Goal: Task Accomplishment & Management: Complete application form

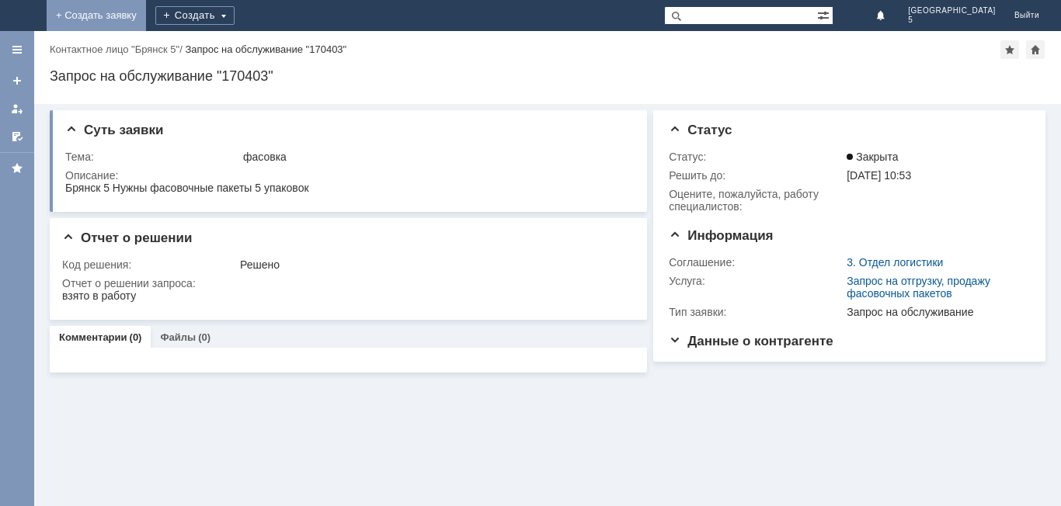
click at [146, 14] on link "+ Создать заявку" at bounding box center [96, 15] width 99 height 31
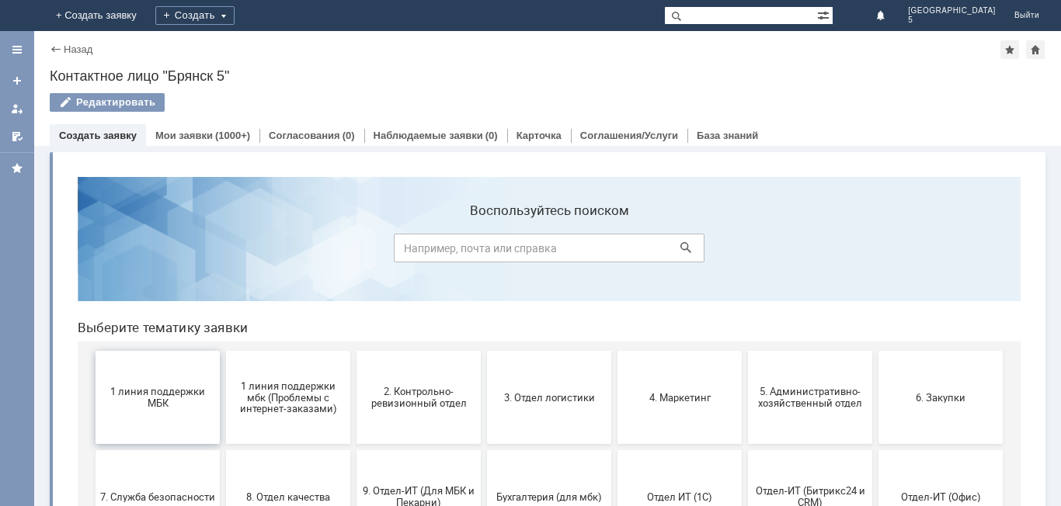
click at [164, 399] on span "1 линия поддержки МБК" at bounding box center [157, 397] width 115 height 23
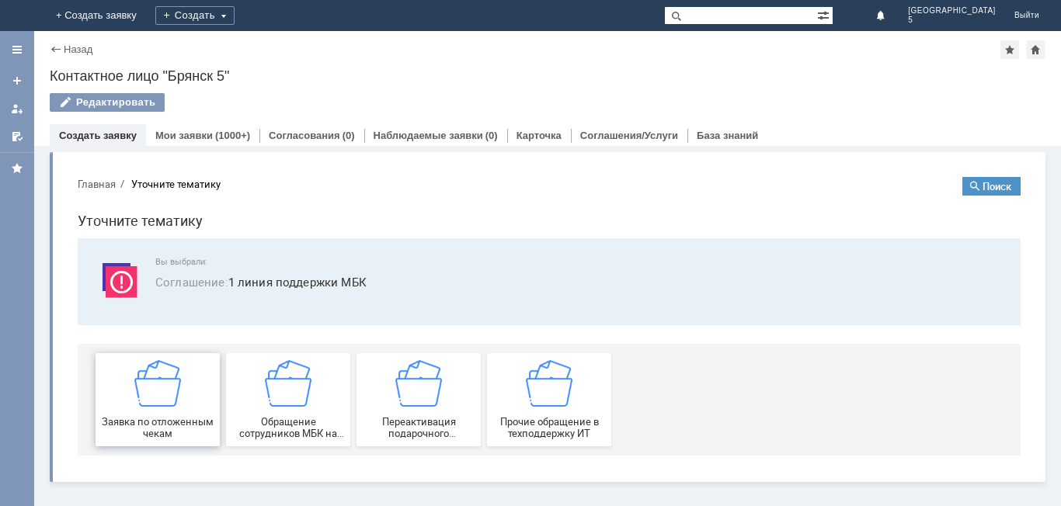
click at [172, 398] on img at bounding box center [157, 383] width 47 height 47
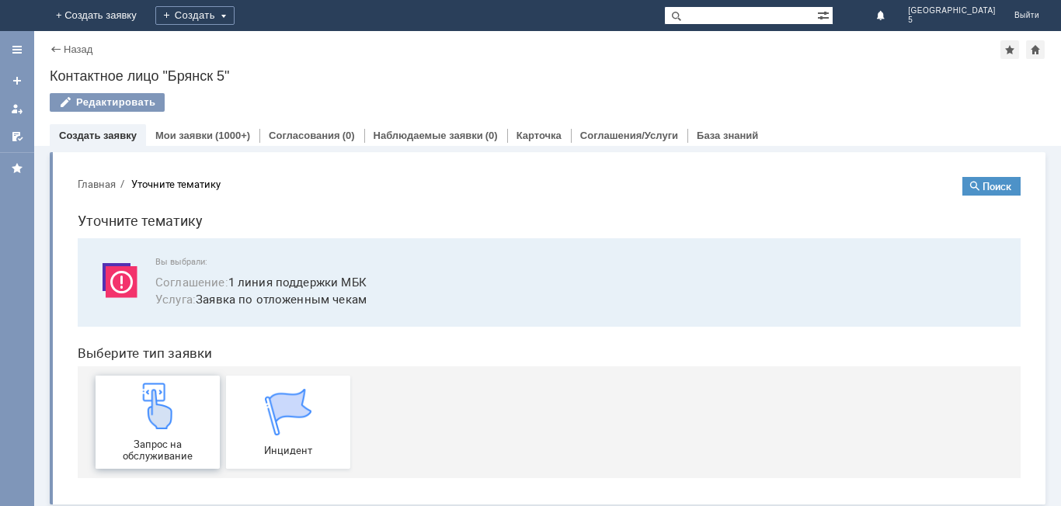
click at [173, 401] on img at bounding box center [157, 406] width 47 height 47
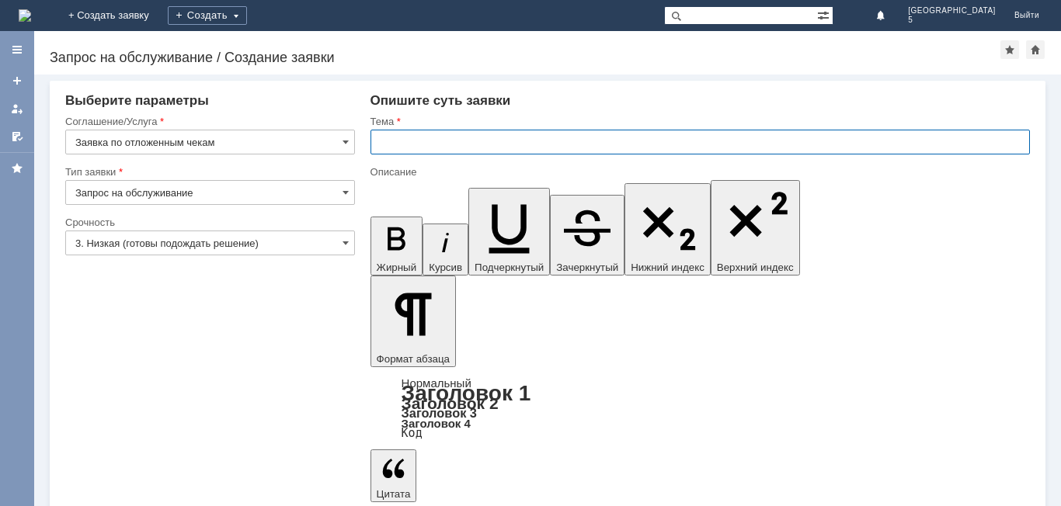
click at [402, 145] on input "text" at bounding box center [699, 142] width 659 height 25
type input "отложенный чек [DATE]"
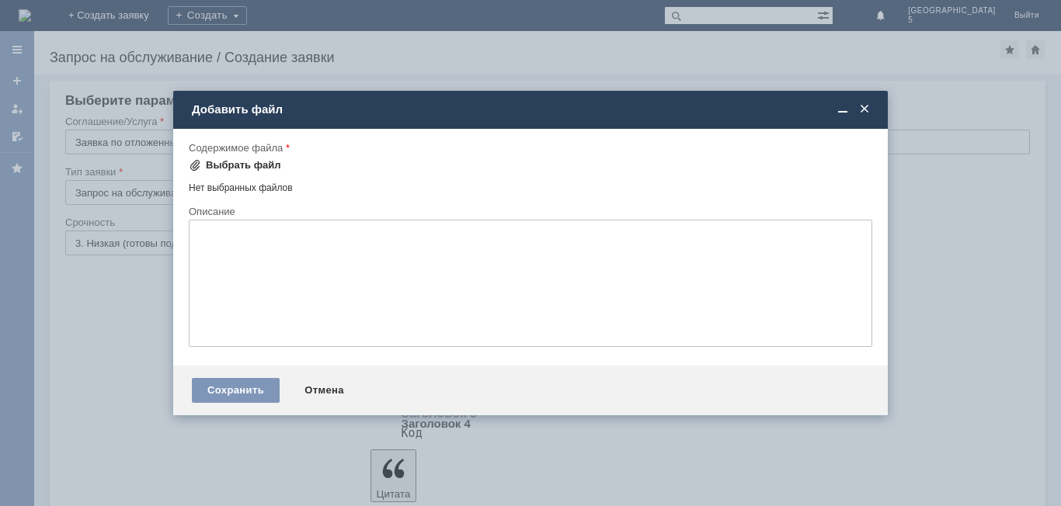
click at [196, 166] on span at bounding box center [195, 165] width 12 height 12
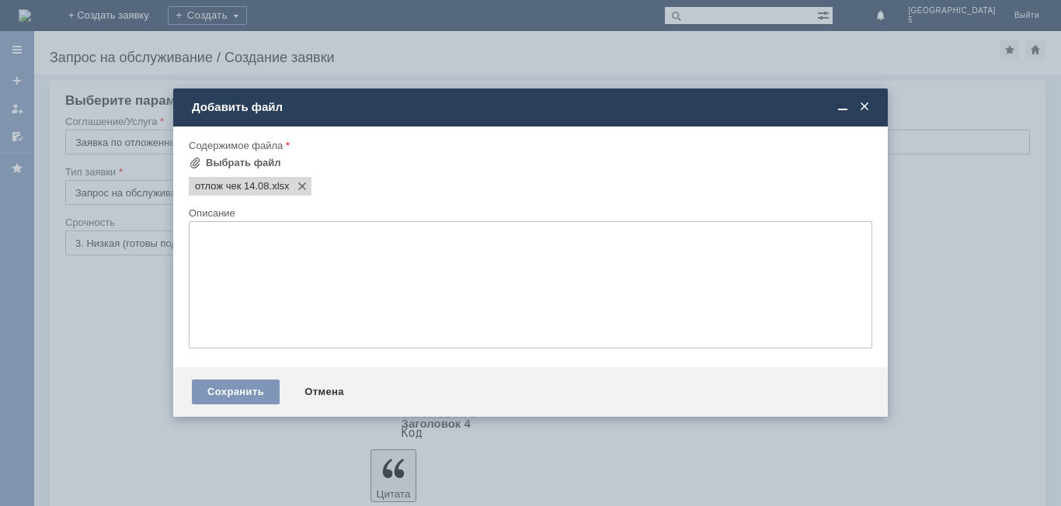
drag, startPoint x: 266, startPoint y: 391, endPoint x: 235, endPoint y: 391, distance: 31.1
click at [265, 391] on div "Сохранить" at bounding box center [236, 392] width 88 height 25
